Goal: Communication & Community: Answer question/provide support

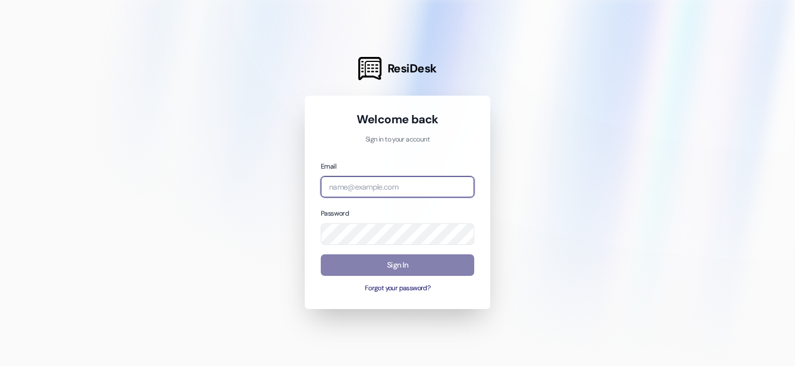
click at [424, 186] on input "email" at bounding box center [398, 187] width 154 height 22
type input "[EMAIL_ADDRESS][DOMAIN_NAME]"
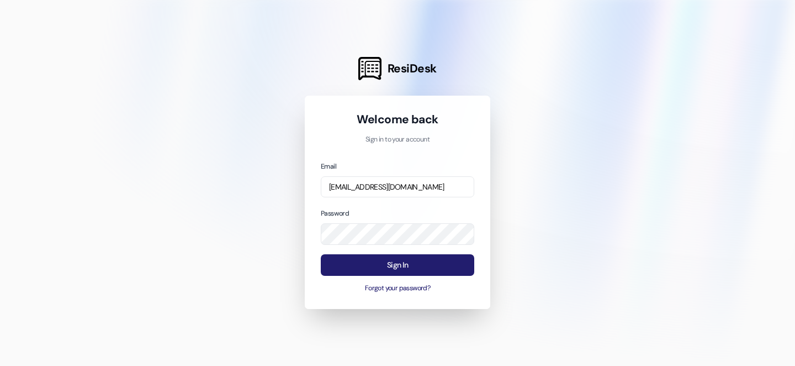
click at [429, 266] on button "Sign In" at bounding box center [398, 265] width 154 height 22
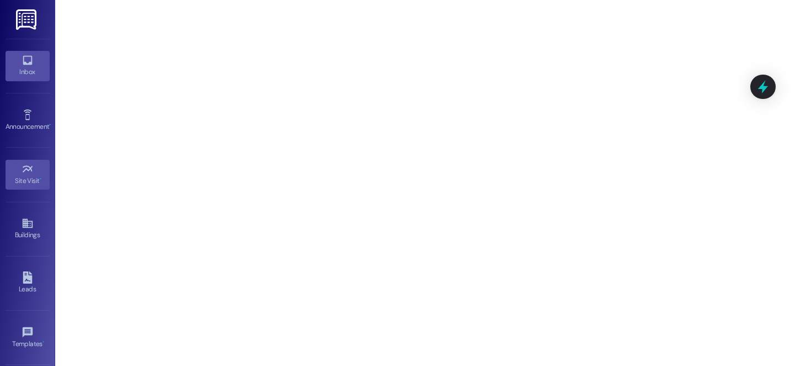
click at [18, 62] on link "Inbox" at bounding box center [28, 66] width 44 height 30
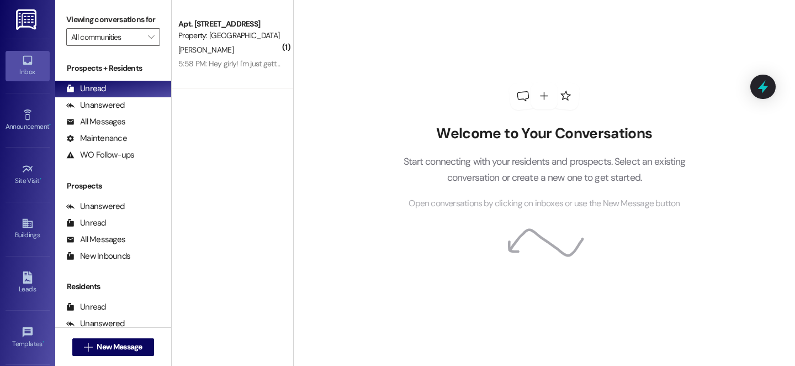
click at [216, 132] on div "( 1 ) Apt. [STREET_ADDRESS] Property: [GEOGRAPHIC_DATA] [GEOGRAPHIC_DATA] [PERS…" at bounding box center [233, 143] width 122 height 287
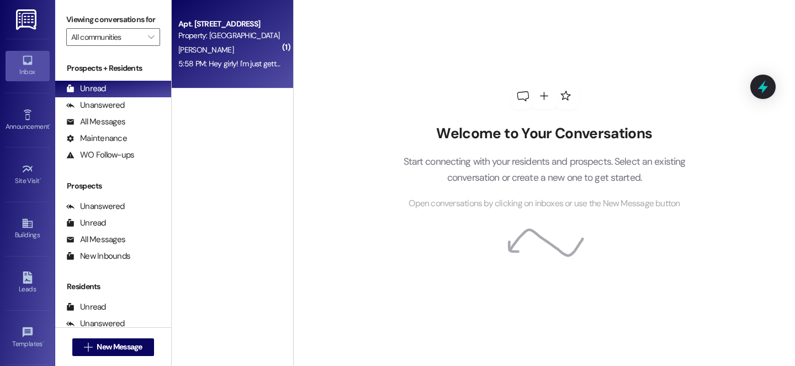
click at [224, 29] on div "Apt. [STREET_ADDRESS]" at bounding box center [229, 24] width 102 height 12
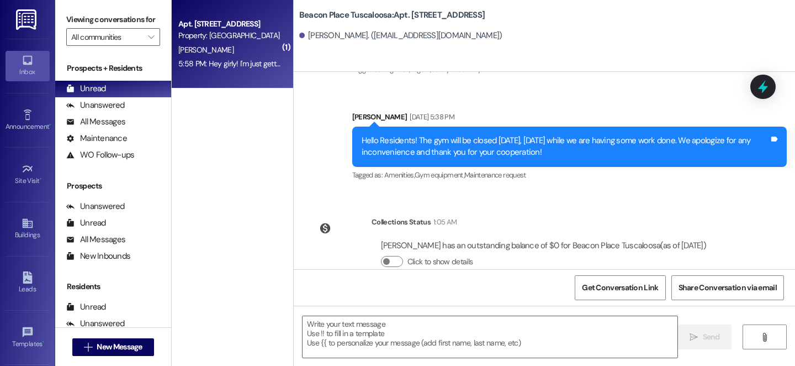
scroll to position [3261, 0]
